Goal: Task Accomplishment & Management: Manage account settings

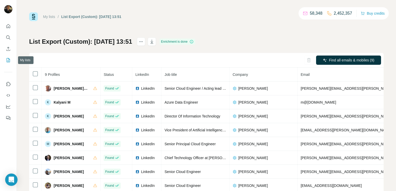
click at [8, 60] on icon "My lists" at bounding box center [8, 60] width 5 height 5
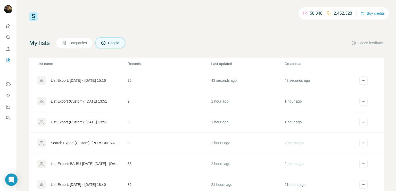
click at [96, 81] on div "List Export: [DATE] - [DATE] 15:16" at bounding box center [78, 80] width 55 height 5
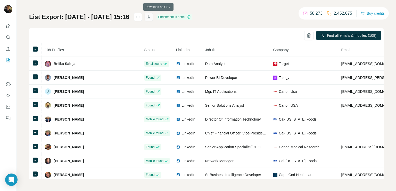
click at [151, 19] on icon "button" at bounding box center [148, 16] width 5 height 5
click at [8, 60] on icon "My lists" at bounding box center [8, 60] width 5 height 5
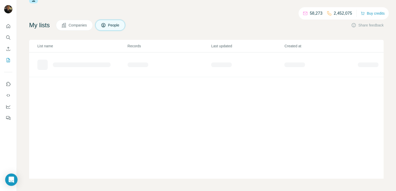
scroll to position [18, 0]
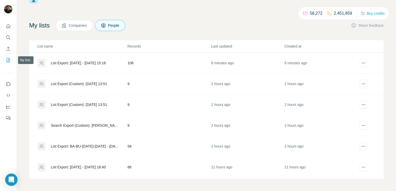
click at [9, 62] on icon "My lists" at bounding box center [8, 60] width 5 height 5
click at [9, 60] on icon "My lists" at bounding box center [8, 59] width 3 height 3
click at [8, 60] on icon "My lists" at bounding box center [8, 60] width 5 height 5
click at [8, 38] on icon "Search" at bounding box center [7, 37] width 3 height 3
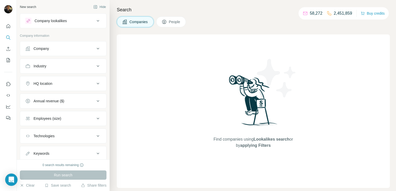
click at [73, 26] on div "New search Hide Company lookalikes Company information Company Industry HQ loca…" at bounding box center [206, 95] width 379 height 191
click at [8, 60] on icon "My lists" at bounding box center [8, 60] width 5 height 5
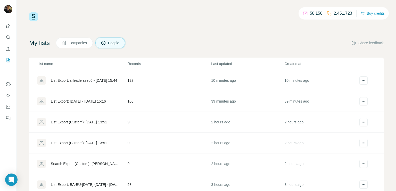
click at [92, 80] on div "List Export: srleaderssep5 - [DATE] 15:44" at bounding box center [84, 80] width 66 height 5
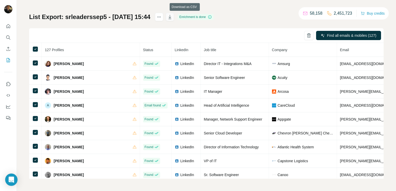
click at [171, 17] on icon "button" at bounding box center [169, 17] width 3 height 4
